Goal: Transaction & Acquisition: Purchase product/service

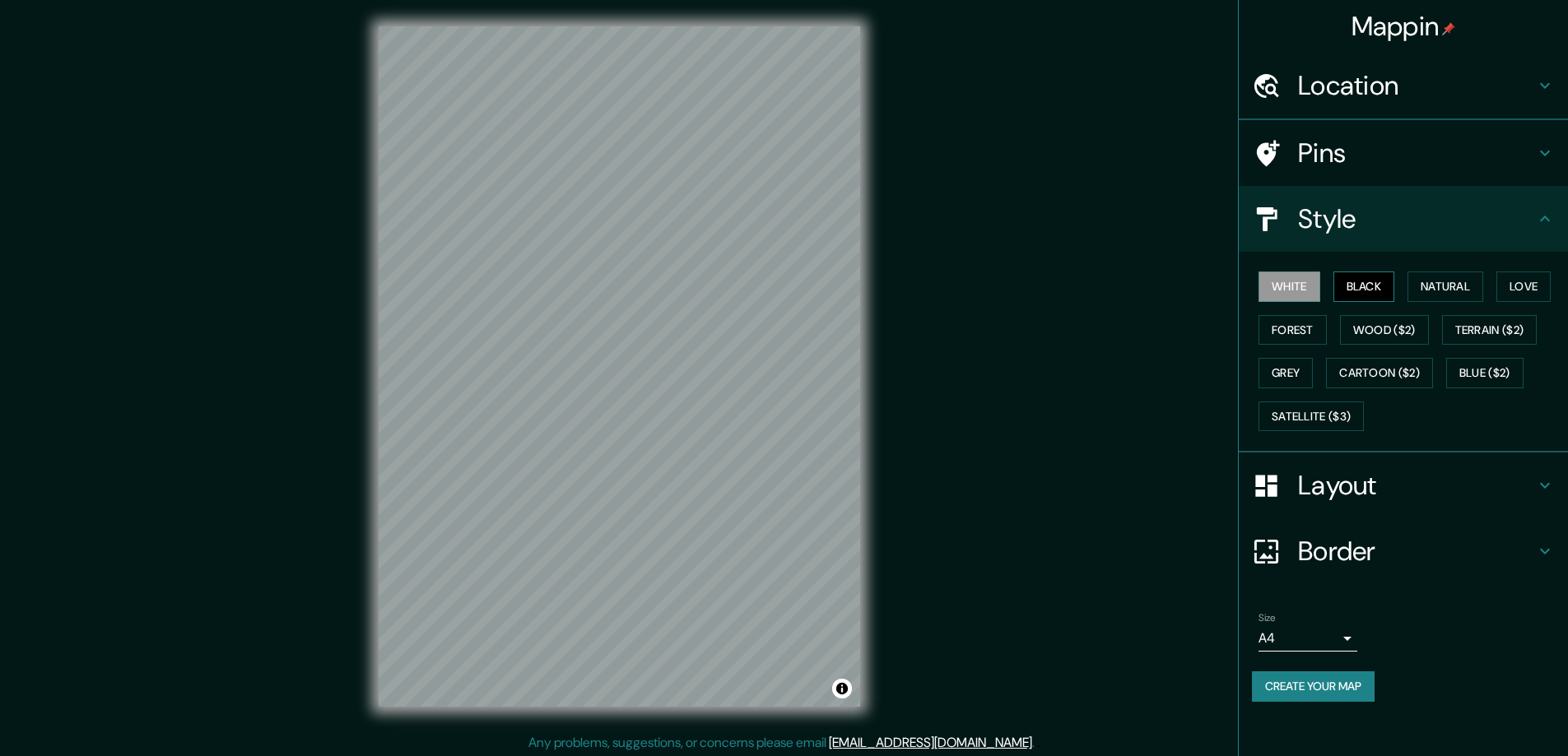
click at [1374, 281] on button "Black" at bounding box center [1364, 287] width 62 height 31
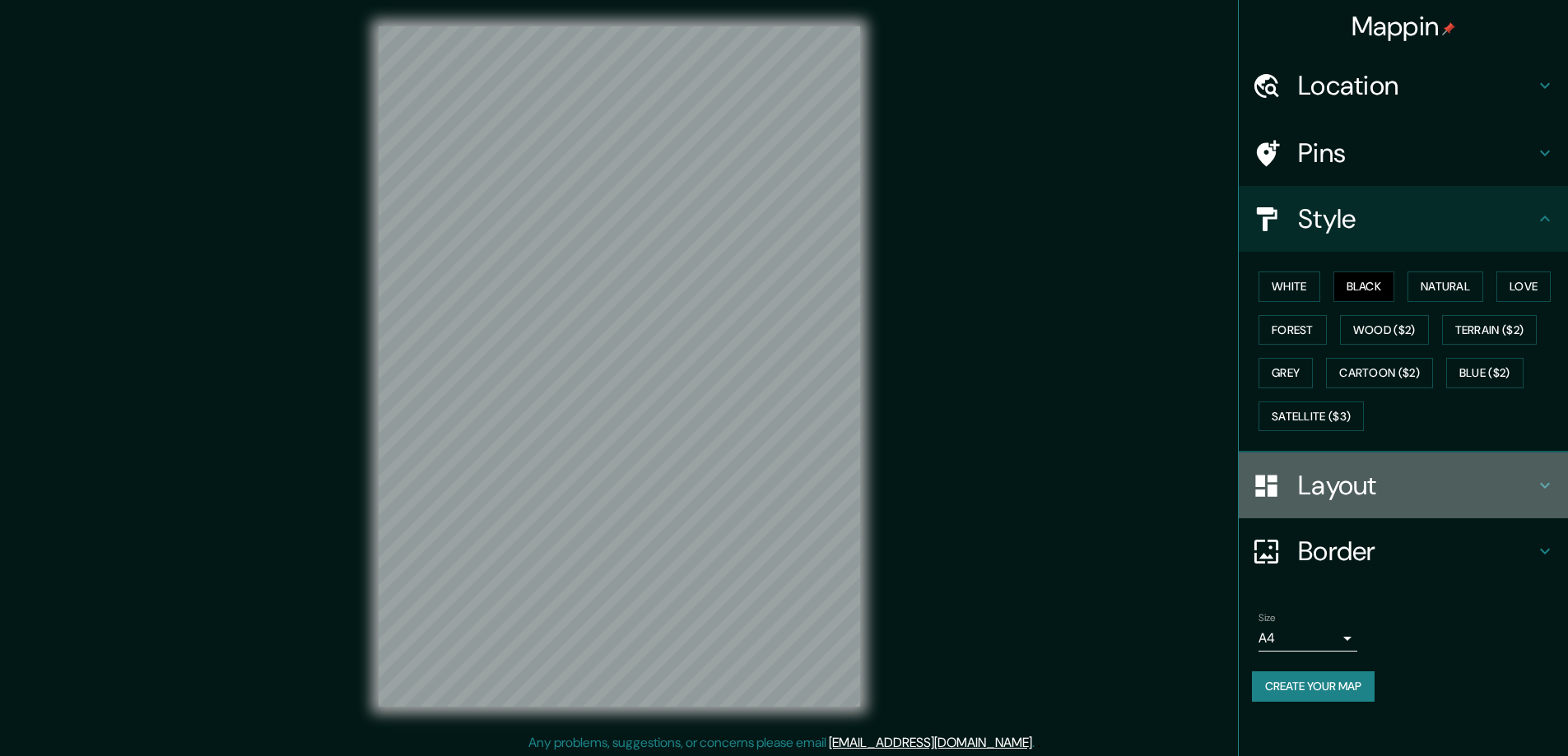
click at [1345, 485] on h4 "Layout" at bounding box center [1417, 485] width 237 height 33
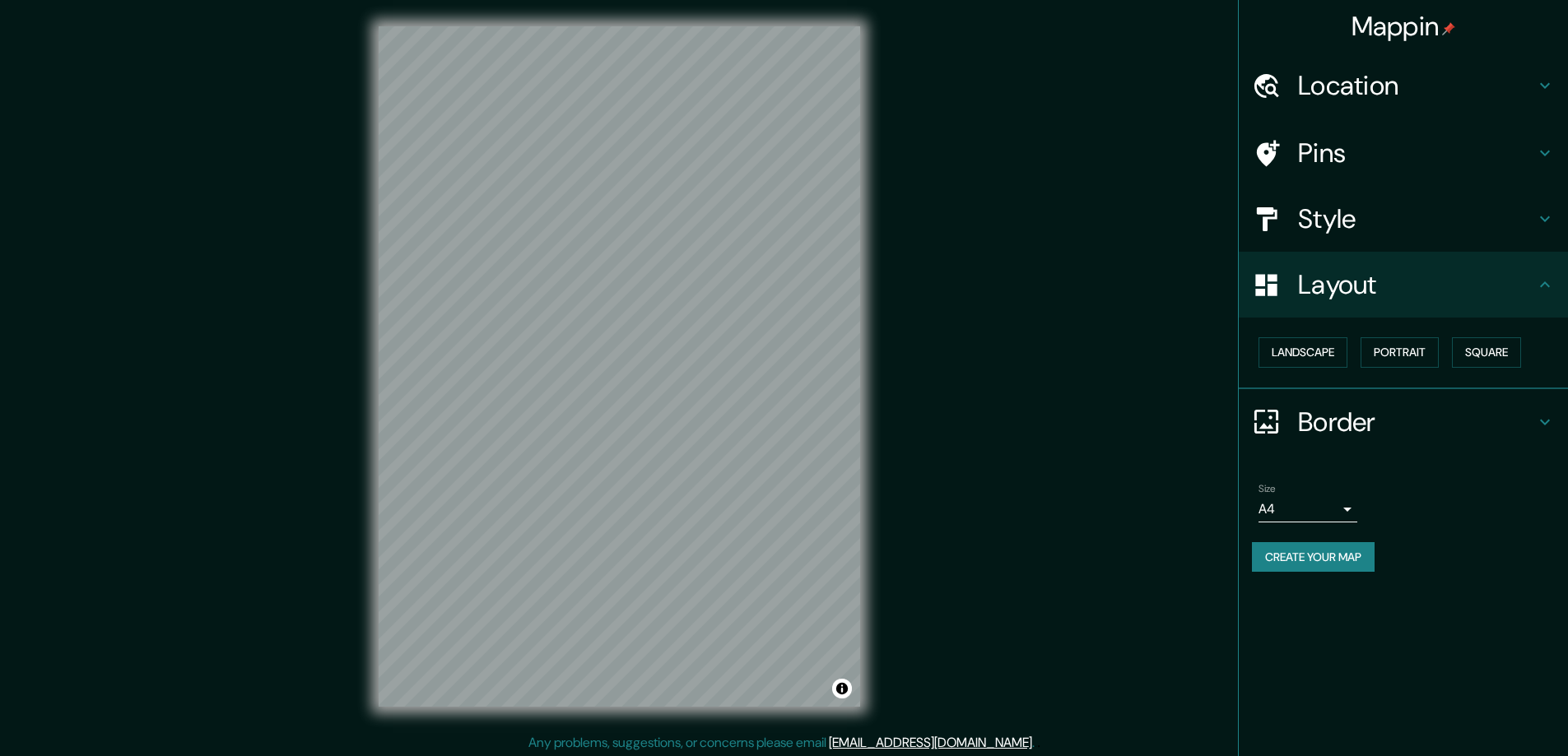
click at [1496, 354] on button "Square" at bounding box center [1487, 353] width 69 height 31
click at [1347, 508] on body "Mappin Location Pins Style Layout Landscape Portrait Square Border Choose a bor…" at bounding box center [784, 378] width 1568 height 756
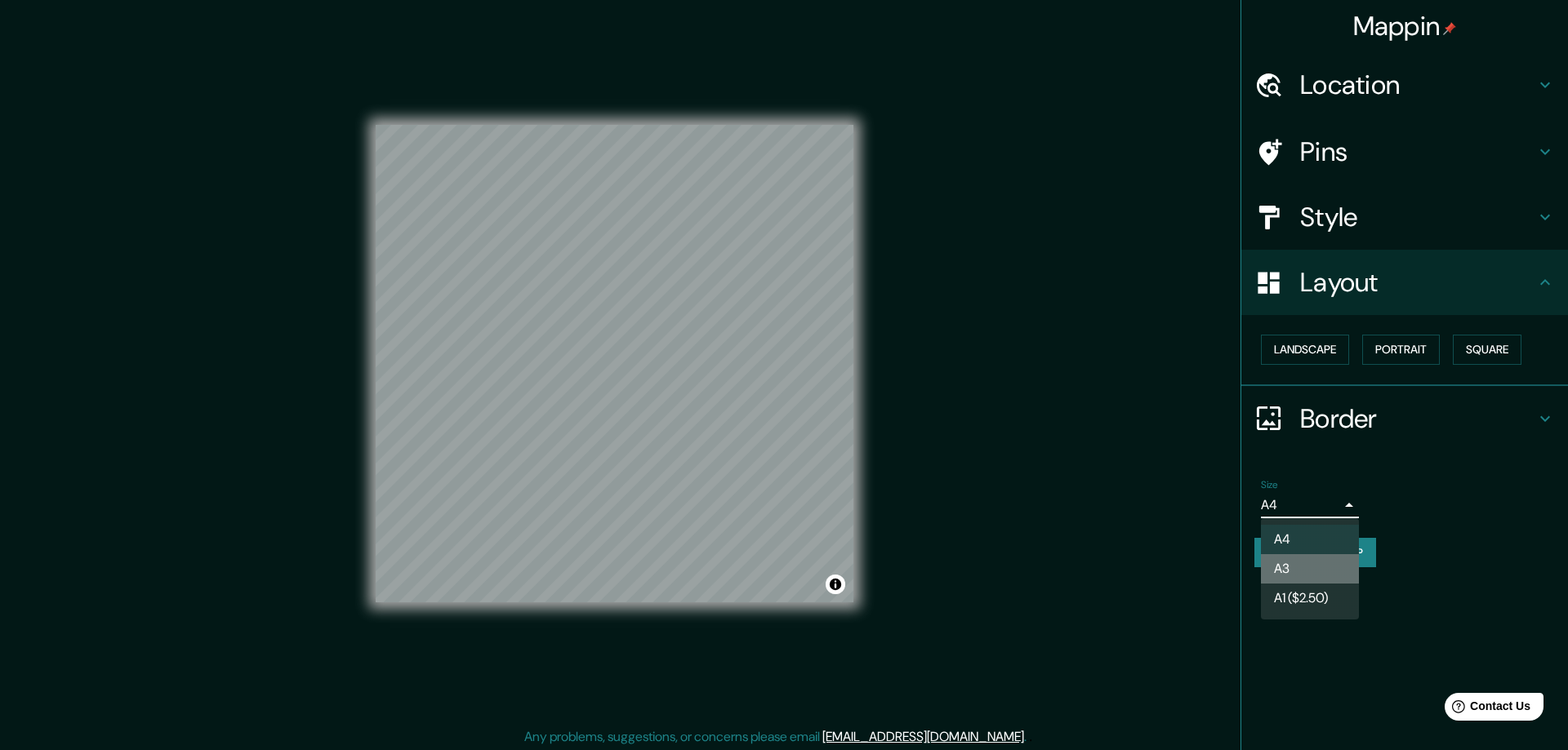
drag, startPoint x: 1293, startPoint y: 563, endPoint x: 1071, endPoint y: 295, distance: 348.0
click at [1292, 563] on li "A3" at bounding box center [1310, 569] width 98 height 29
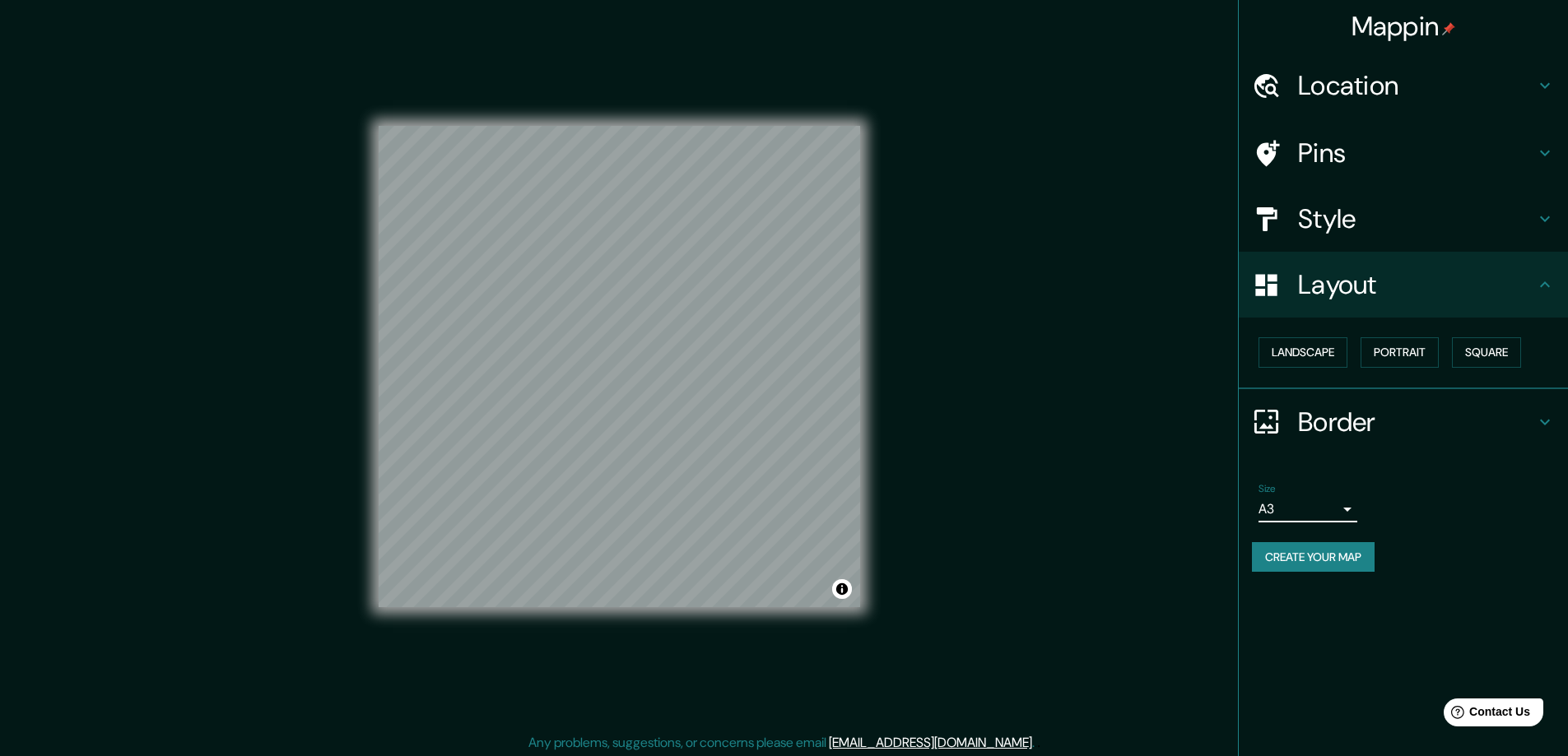
click at [1355, 83] on h4 "Location" at bounding box center [1417, 85] width 237 height 33
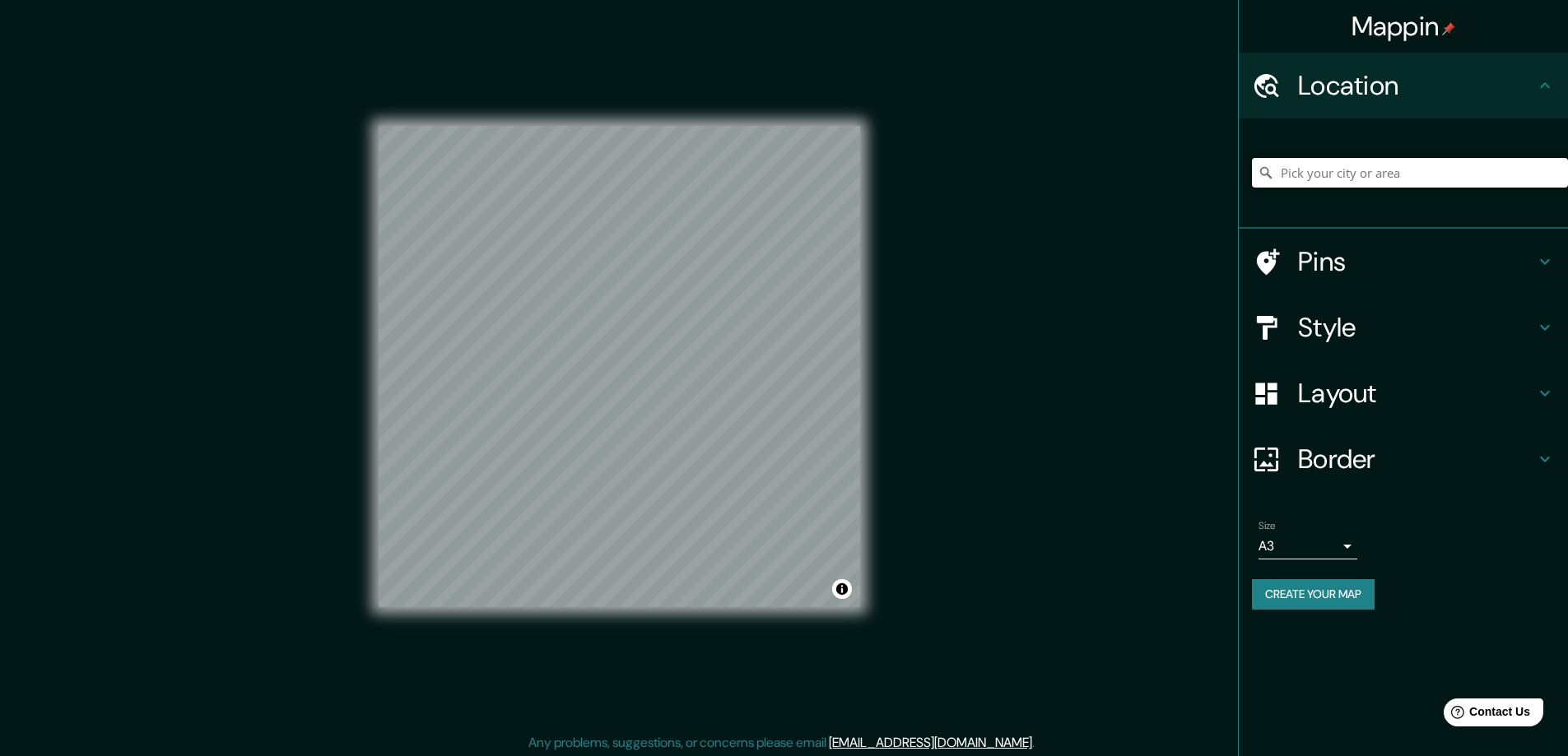
paste input "13 Horsham Road, Dimboola"
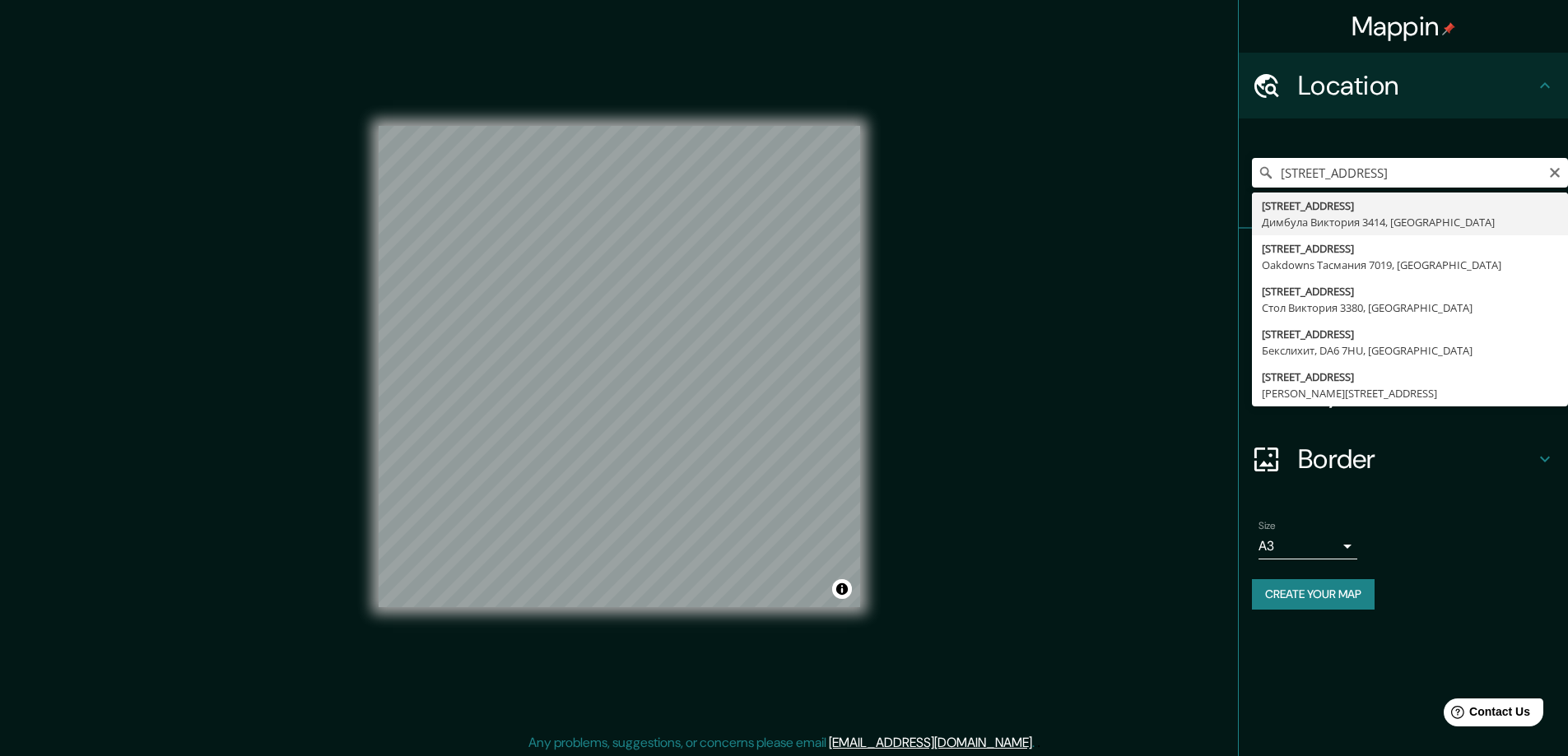
type input "13 Horsham Road, Димбула Виктория 3414, Австралия"
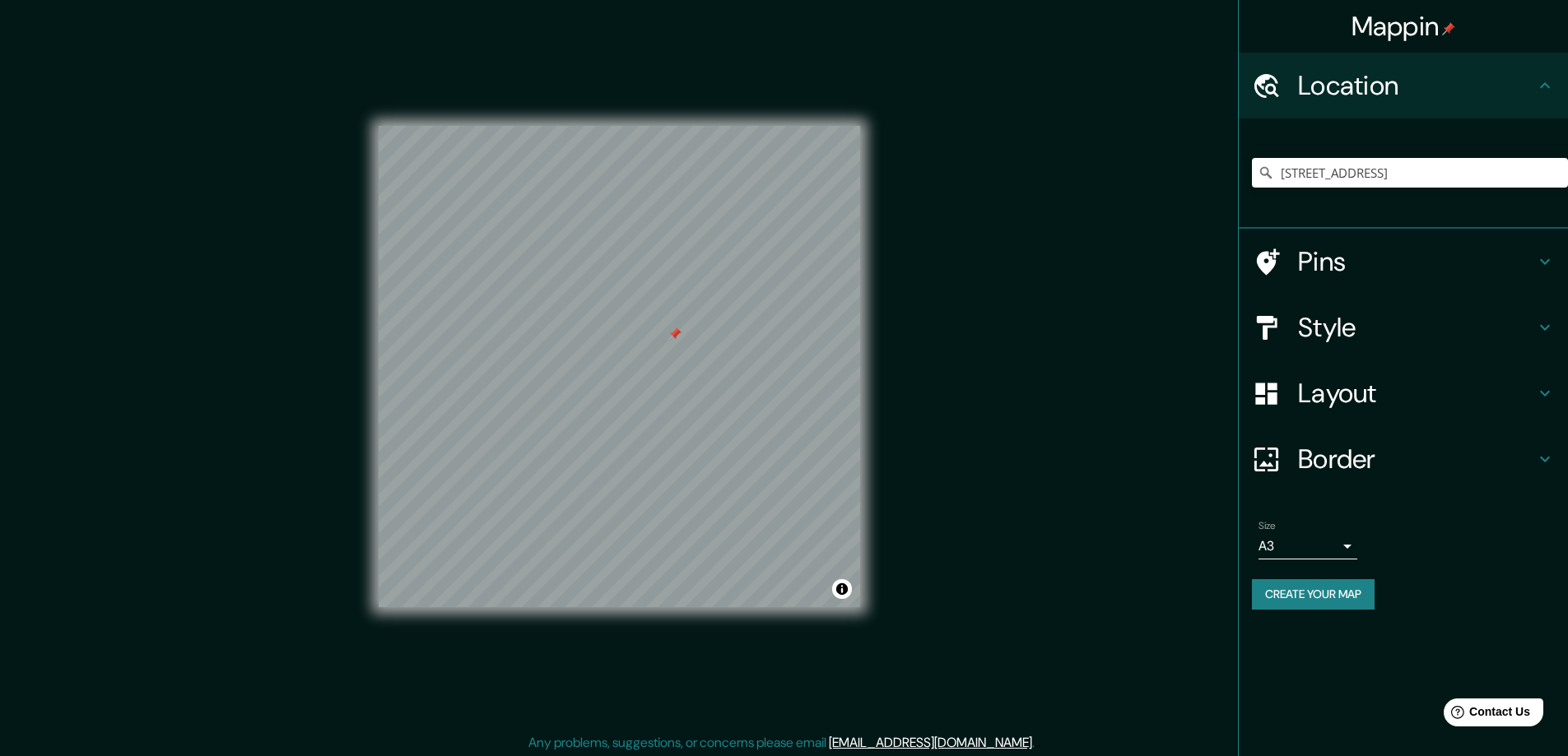
click at [677, 335] on div at bounding box center [675, 334] width 13 height 13
click at [1285, 584] on button "Create your map" at bounding box center [1313, 594] width 123 height 31
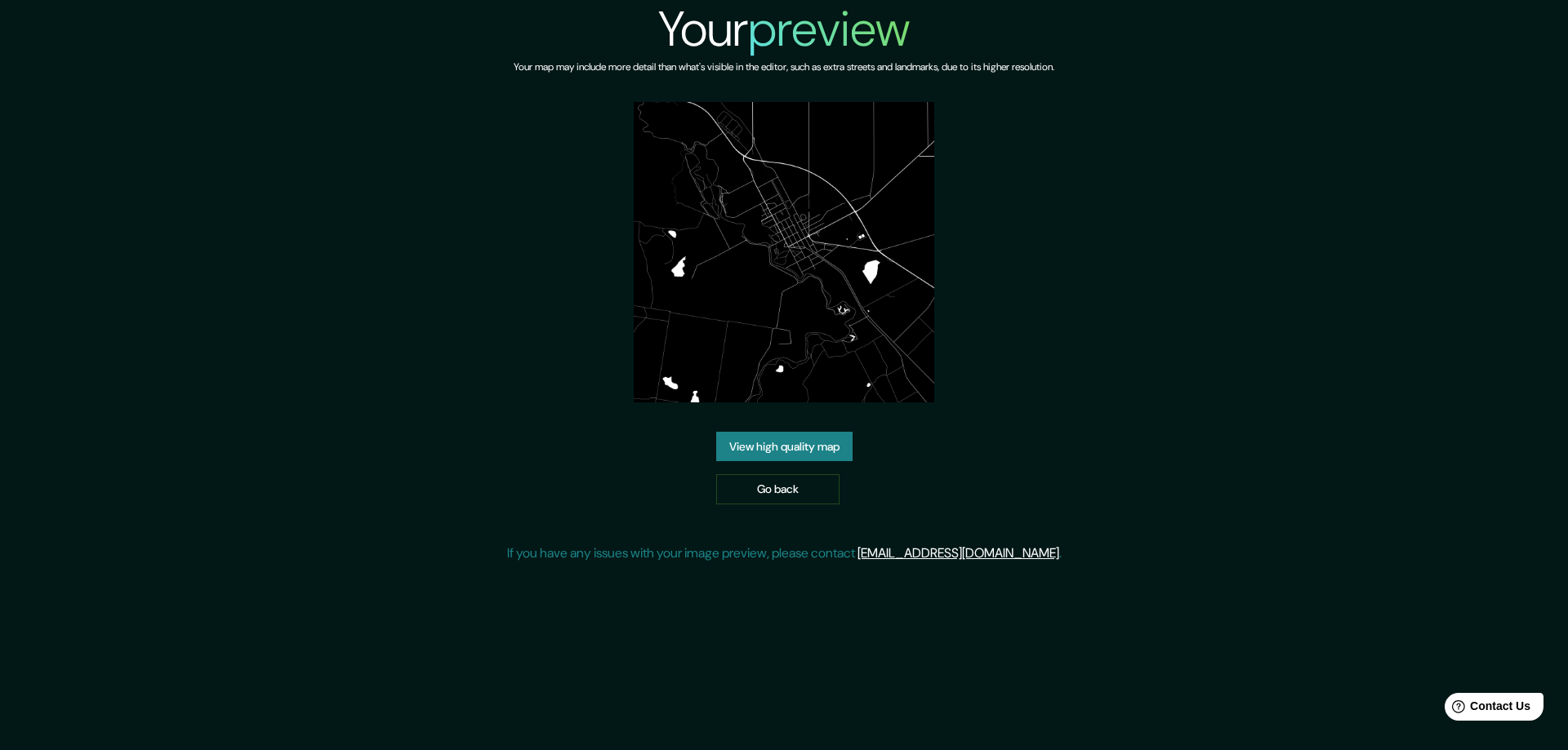
click at [745, 432] on link "View high quality map" at bounding box center [784, 447] width 137 height 30
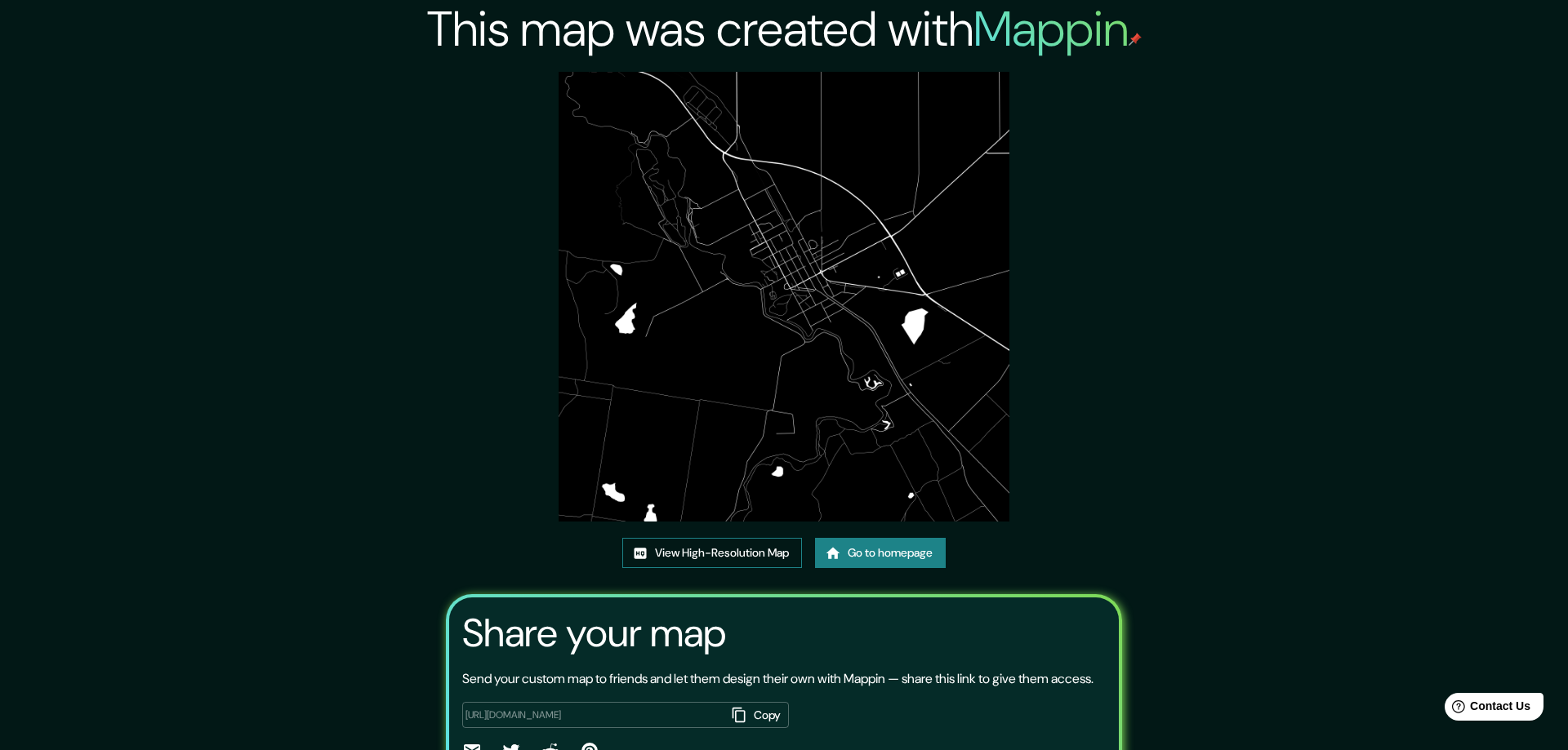
click at [725, 548] on link "View High-Resolution Map" at bounding box center [711, 553] width 179 height 30
click at [889, 548] on link "Go to homepage" at bounding box center [875, 553] width 131 height 30
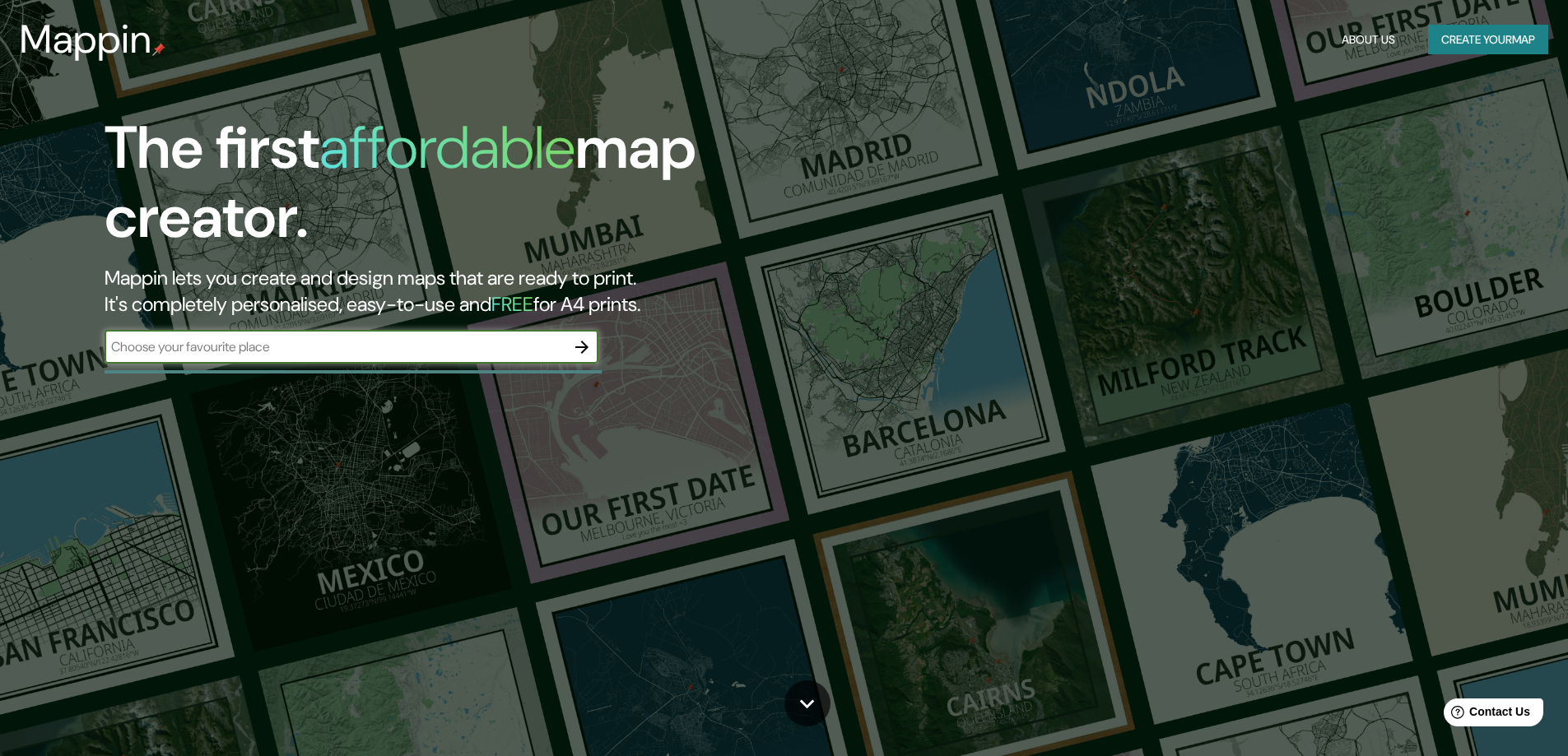
click at [575, 345] on icon "button" at bounding box center [582, 347] width 20 height 20
